Goal: Use online tool/utility: Utilize a website feature to perform a specific function

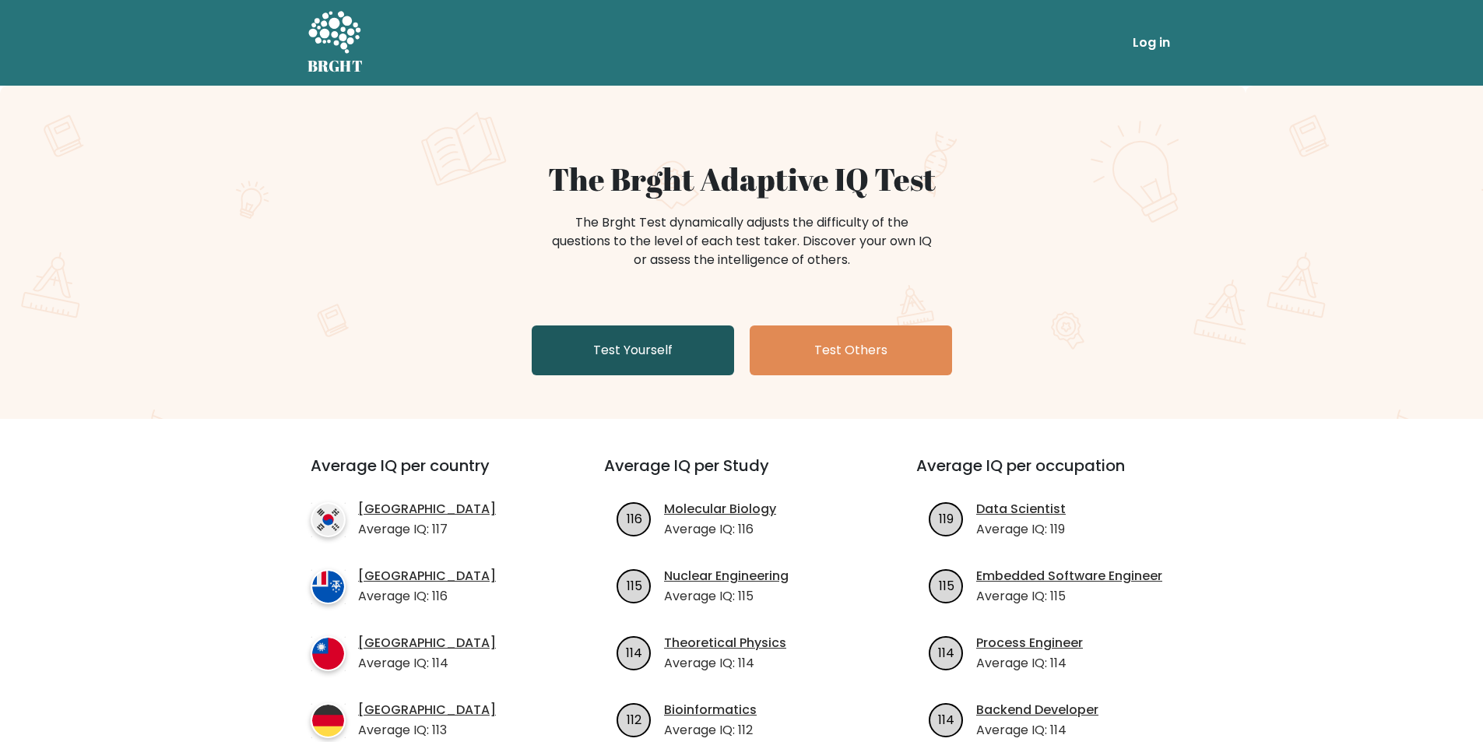
click at [590, 343] on link "Test Yourself" at bounding box center [633, 350] width 202 height 50
click at [638, 353] on link "Test Yourself" at bounding box center [633, 350] width 202 height 50
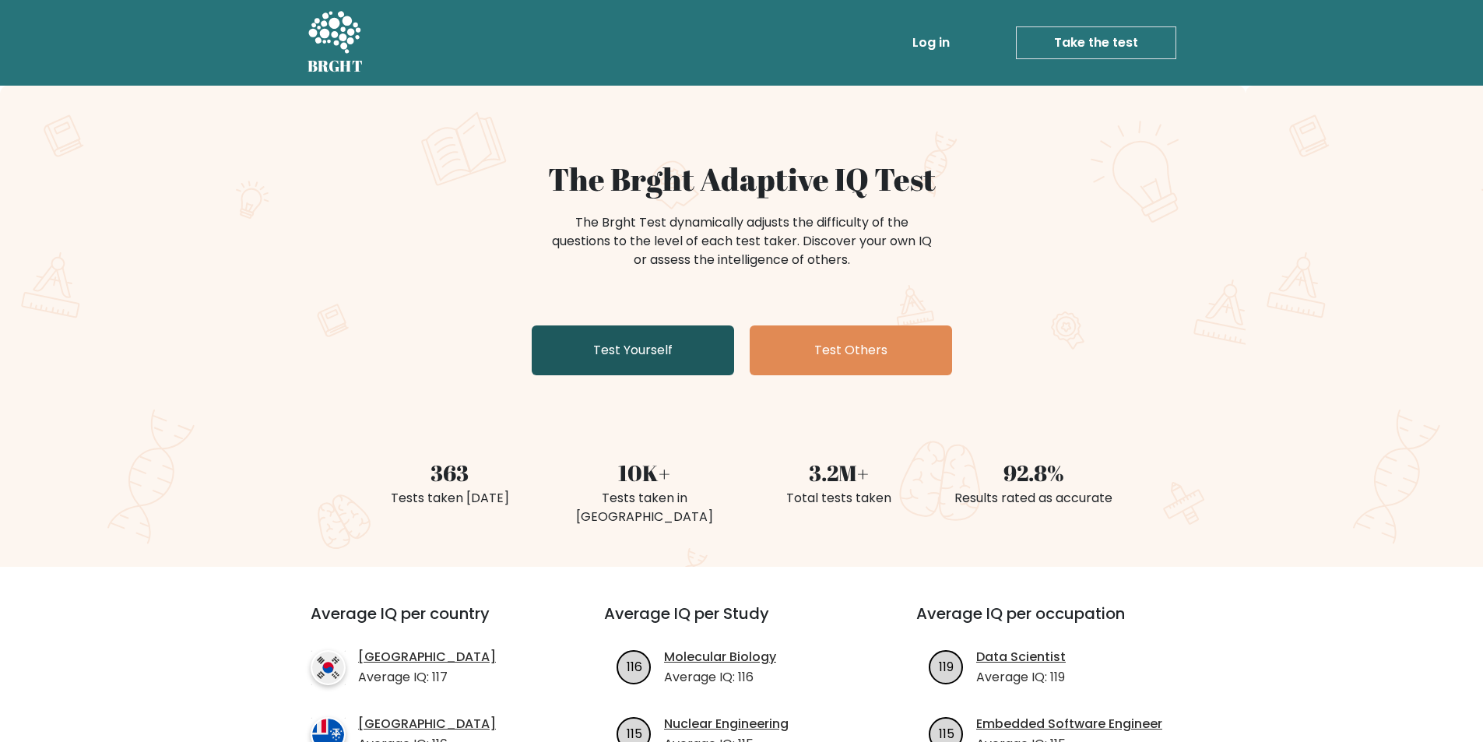
click at [662, 364] on link "Test Yourself" at bounding box center [633, 350] width 202 height 50
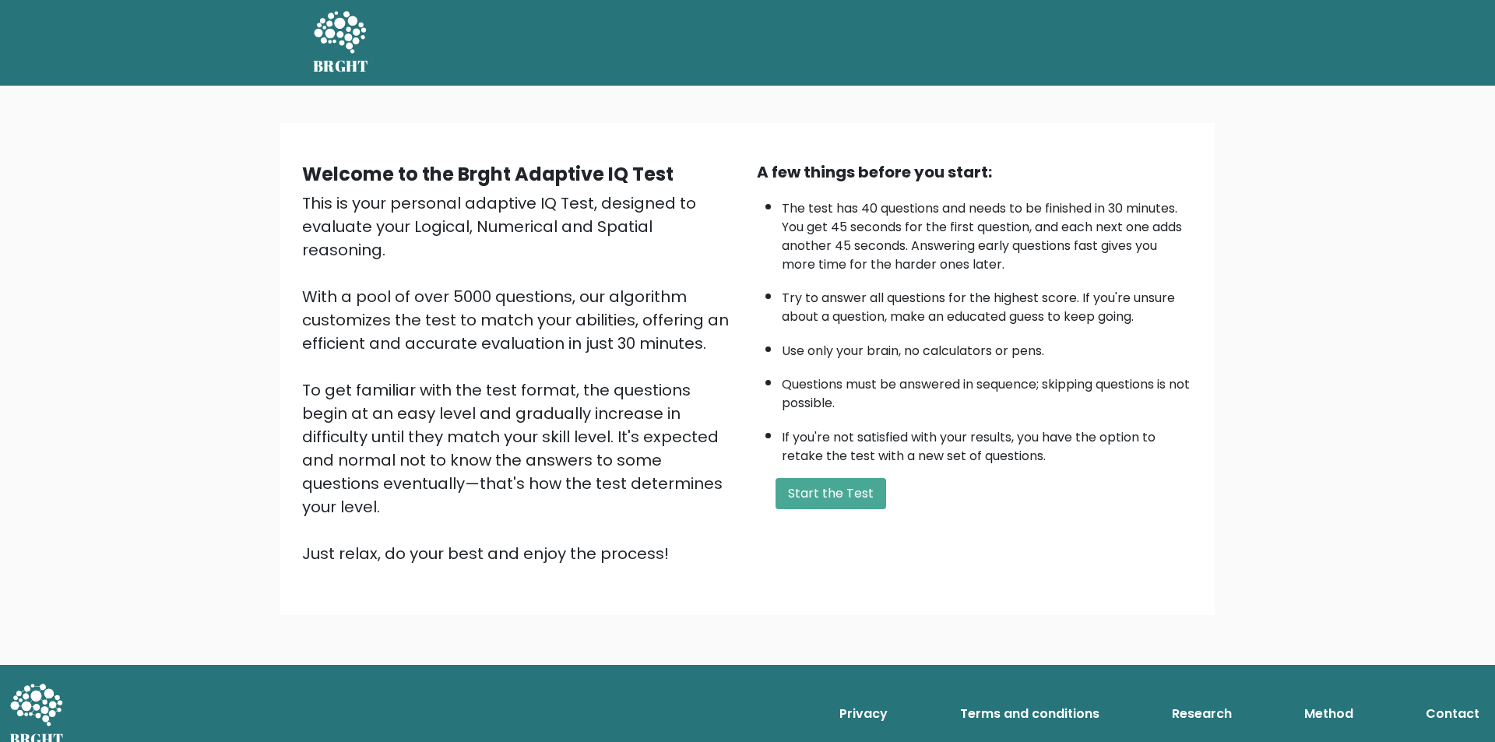
click at [845, 472] on div "A few things before you start: The test has 40 questions and needs to be finish…" at bounding box center [974, 362] width 455 height 405
click at [845, 486] on button "Start the Test" at bounding box center [830, 493] width 111 height 31
click at [835, 483] on button "Start the Test" at bounding box center [830, 493] width 111 height 31
click at [845, 491] on button "Start the Test" at bounding box center [830, 493] width 111 height 31
click at [1284, 466] on div "Welcome to the Brght Adaptive IQ Test This is your personal adaptive IQ Test, d…" at bounding box center [747, 375] width 1495 height 579
